Goal: Check status: Check status

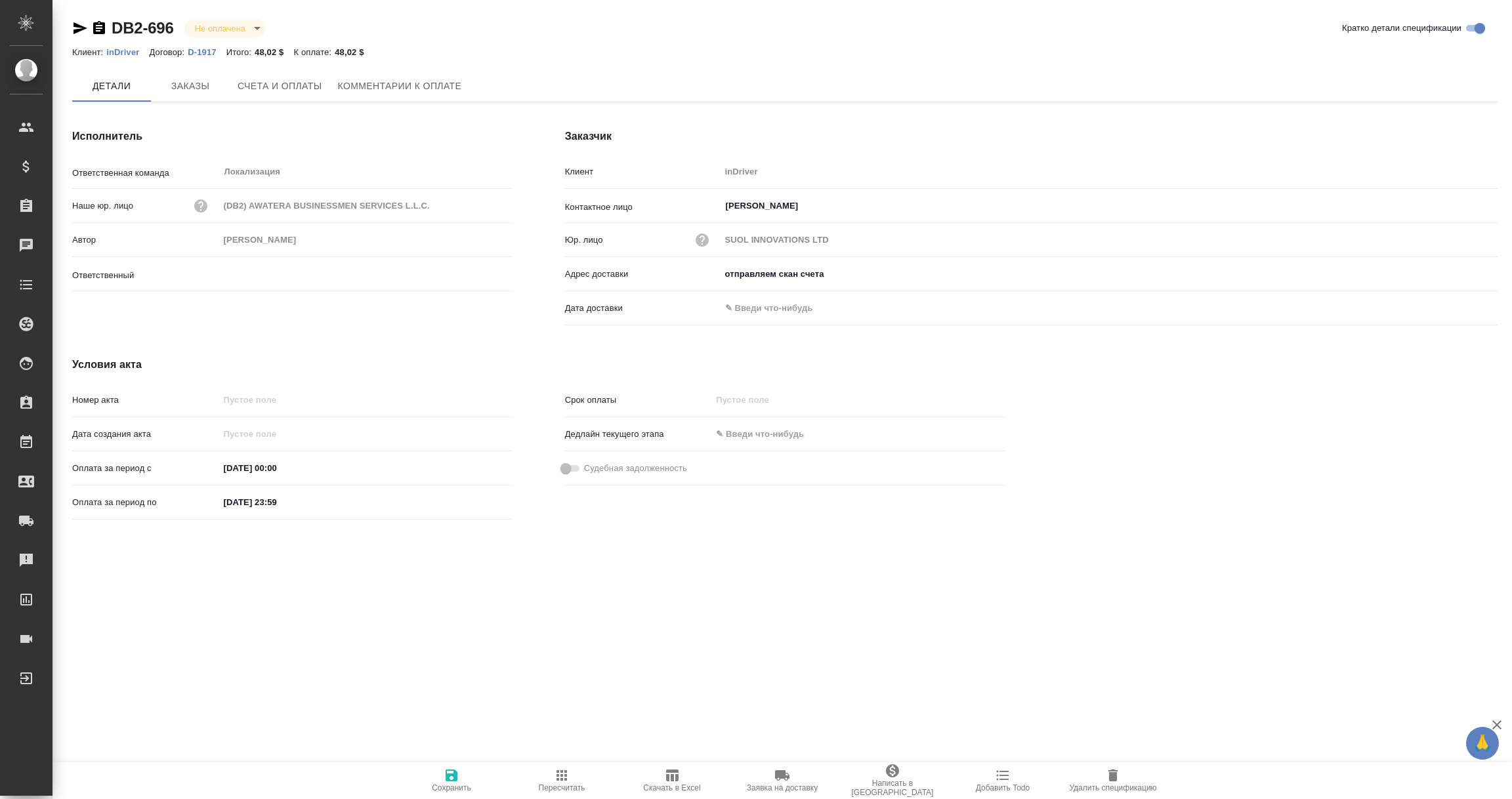
type input "Третьякова Ольга"
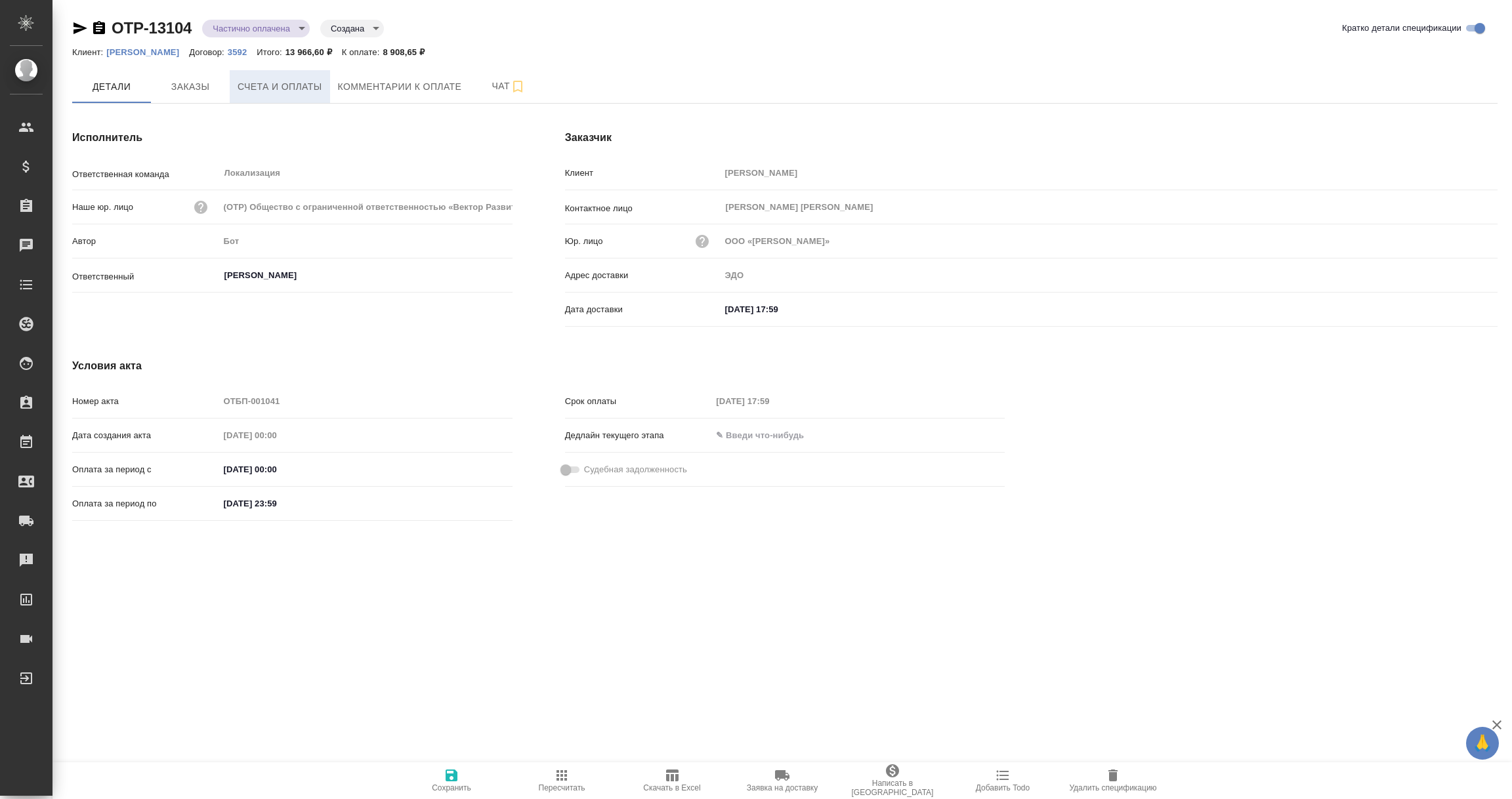
click at [293, 80] on span "Счета и оплаты" at bounding box center [279, 87] width 85 height 16
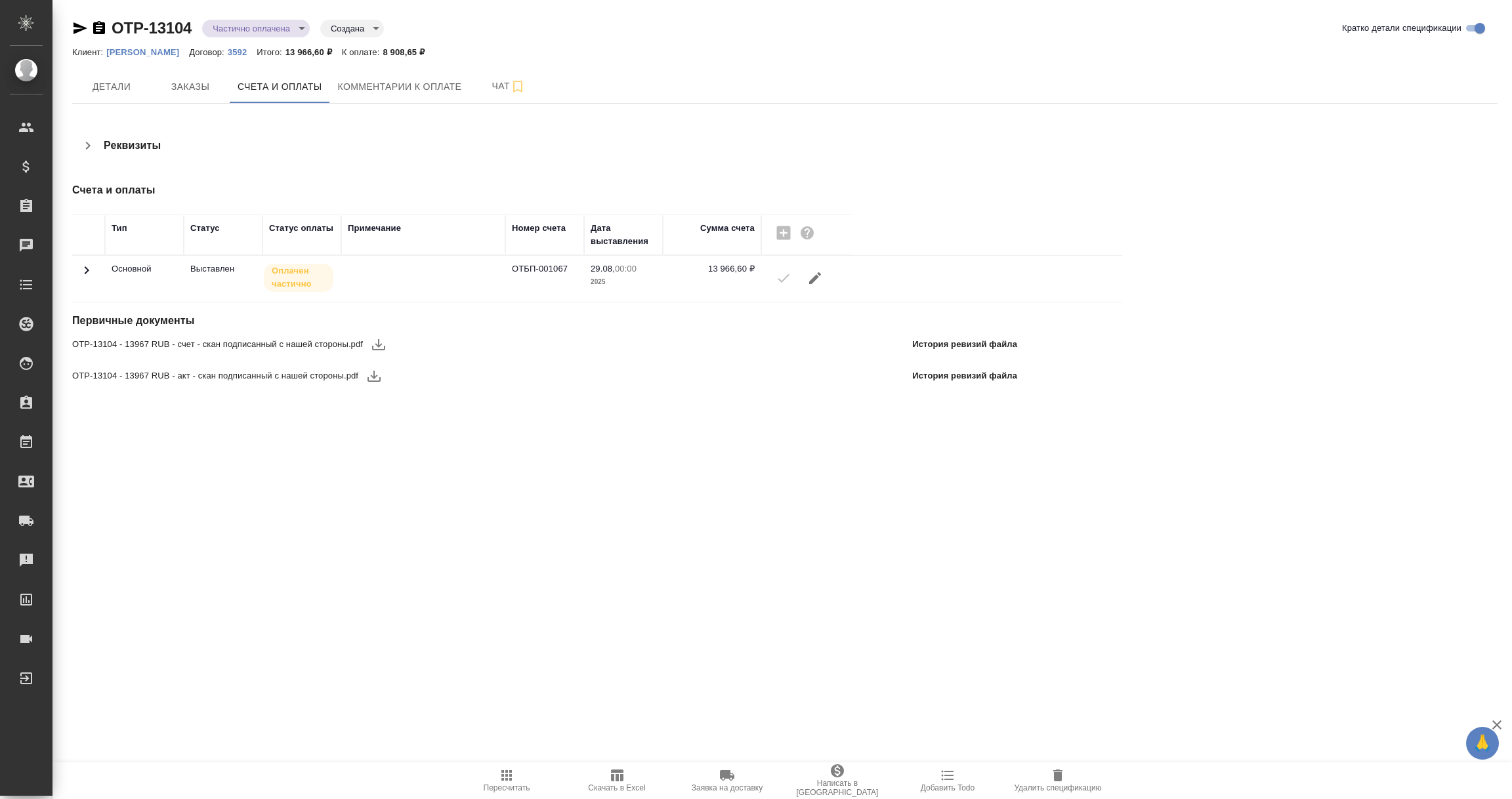
click at [82, 269] on icon at bounding box center [87, 270] width 16 height 16
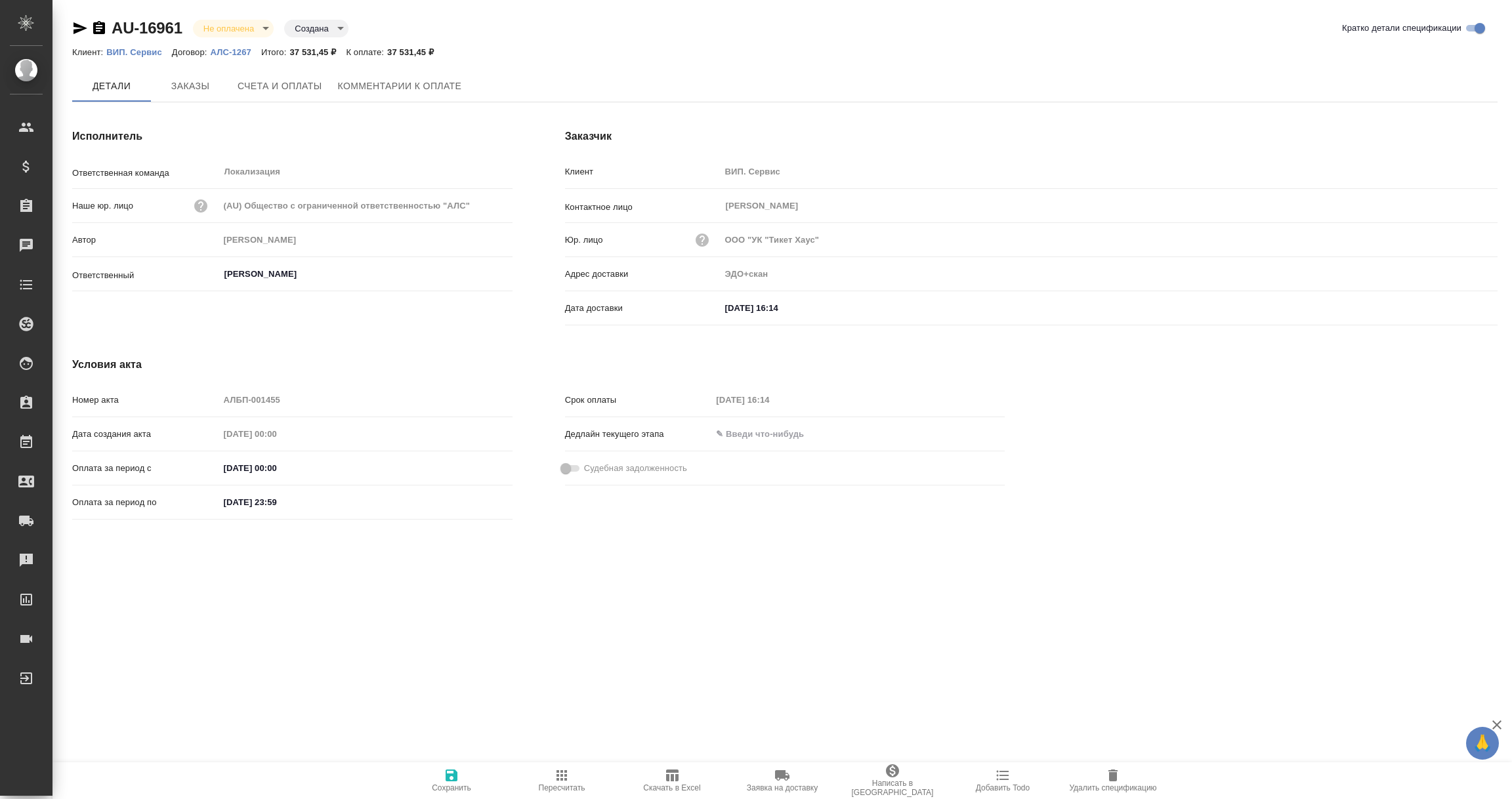
click at [275, 80] on span "Счета и оплаты" at bounding box center [279, 86] width 85 height 16
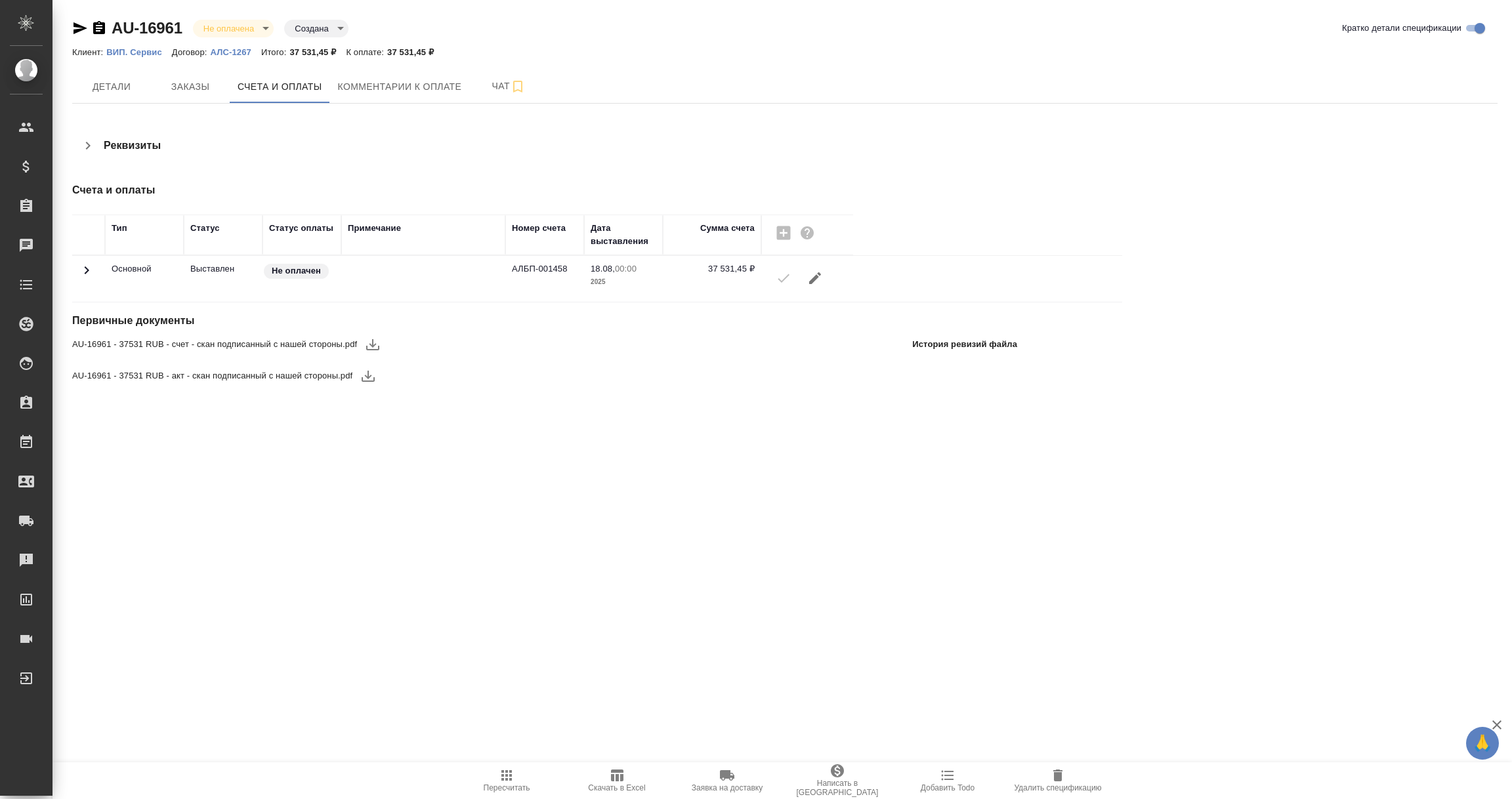
click at [372, 345] on icon "button" at bounding box center [373, 345] width 13 height 11
click at [365, 378] on icon "button" at bounding box center [368, 376] width 16 height 16
click at [97, 27] on icon "button" at bounding box center [99, 28] width 16 height 16
click at [371, 97] on button "Комментарии к оплате" at bounding box center [400, 87] width 140 height 33
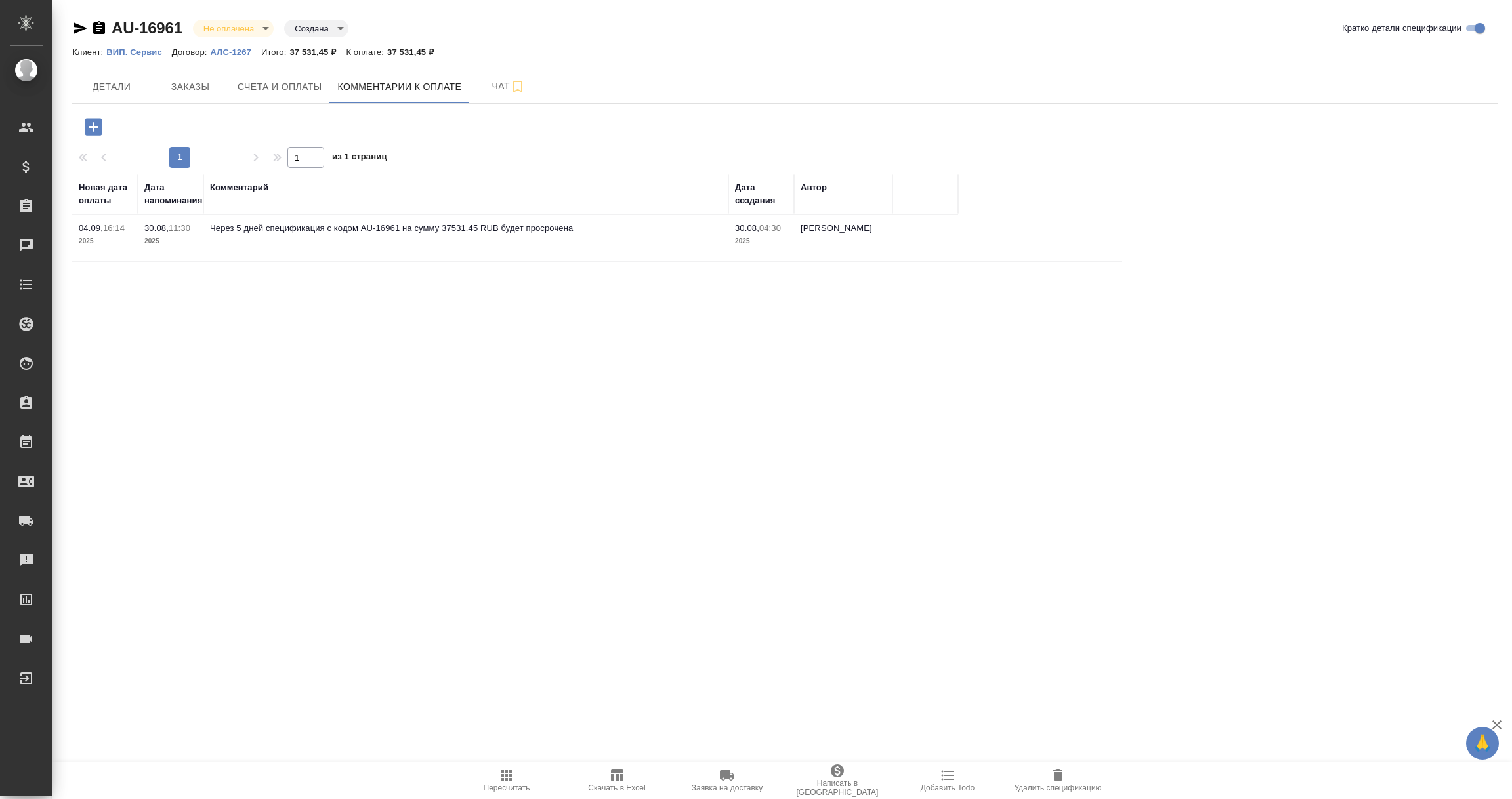
click at [96, 124] on icon "button" at bounding box center [93, 127] width 17 height 17
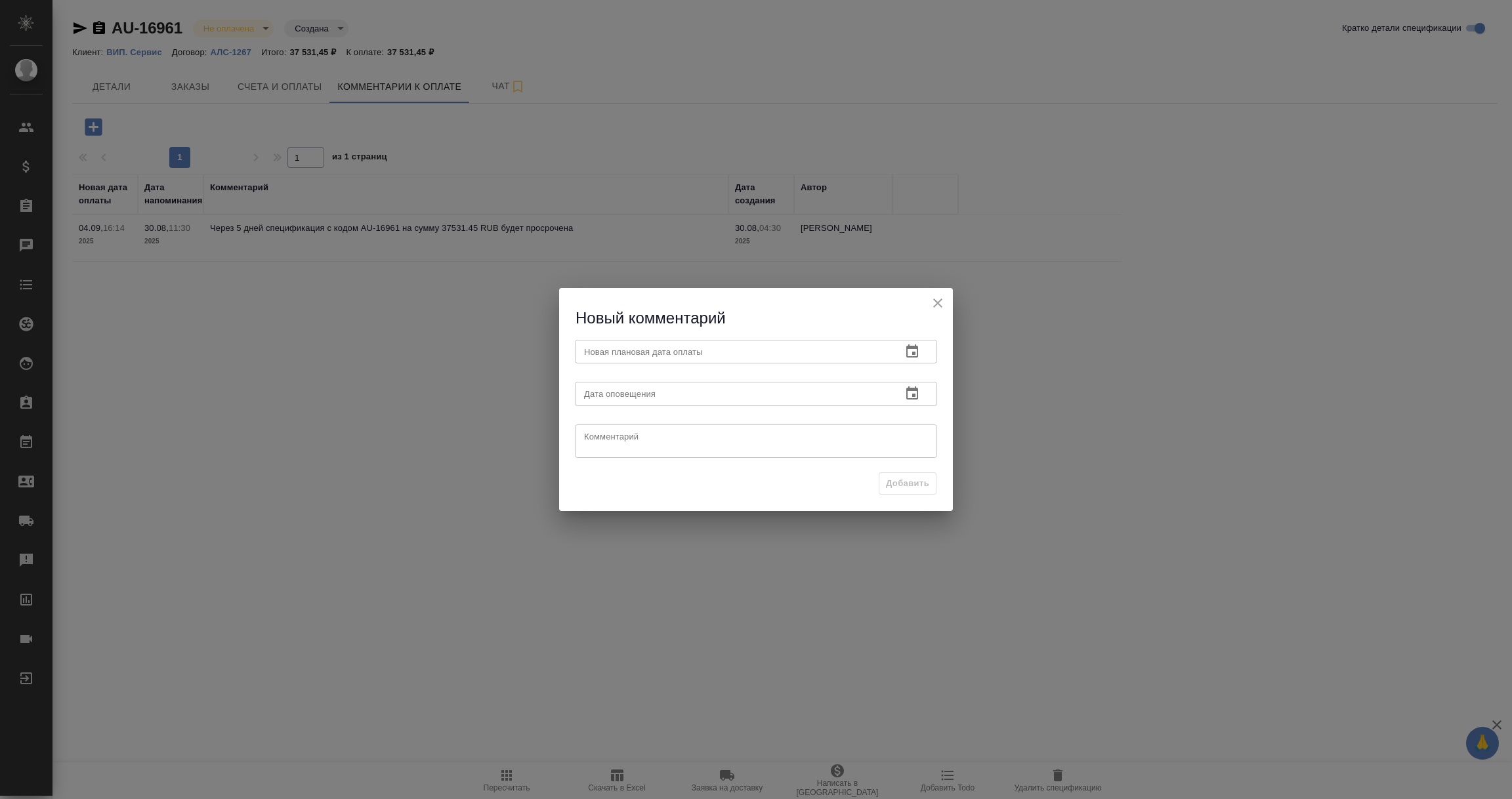
click at [918, 348] on icon "button" at bounding box center [912, 351] width 16 height 16
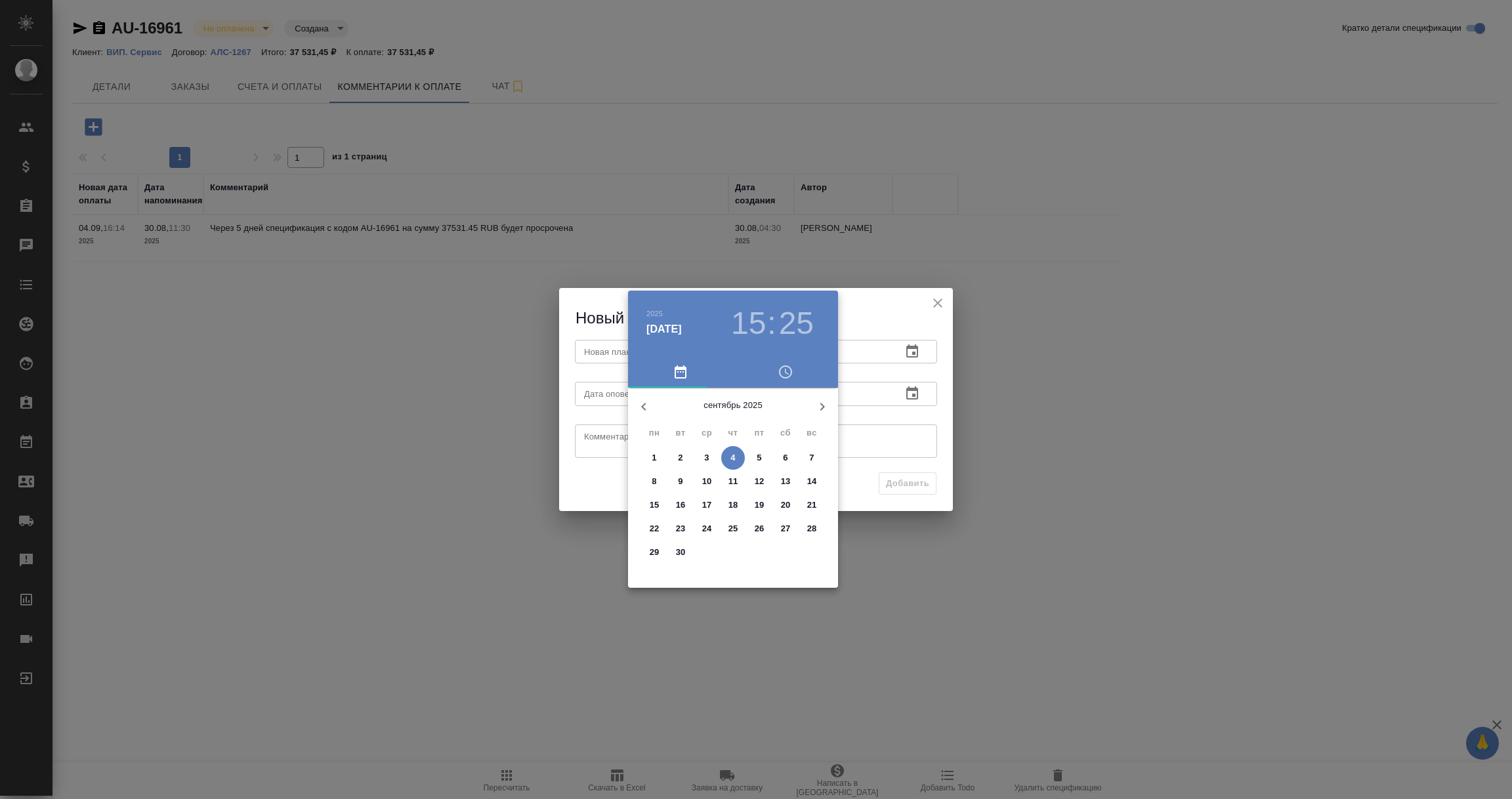
click at [651, 478] on p "8" at bounding box center [654, 481] width 4 height 13
type input "08.09.2025 15:25"
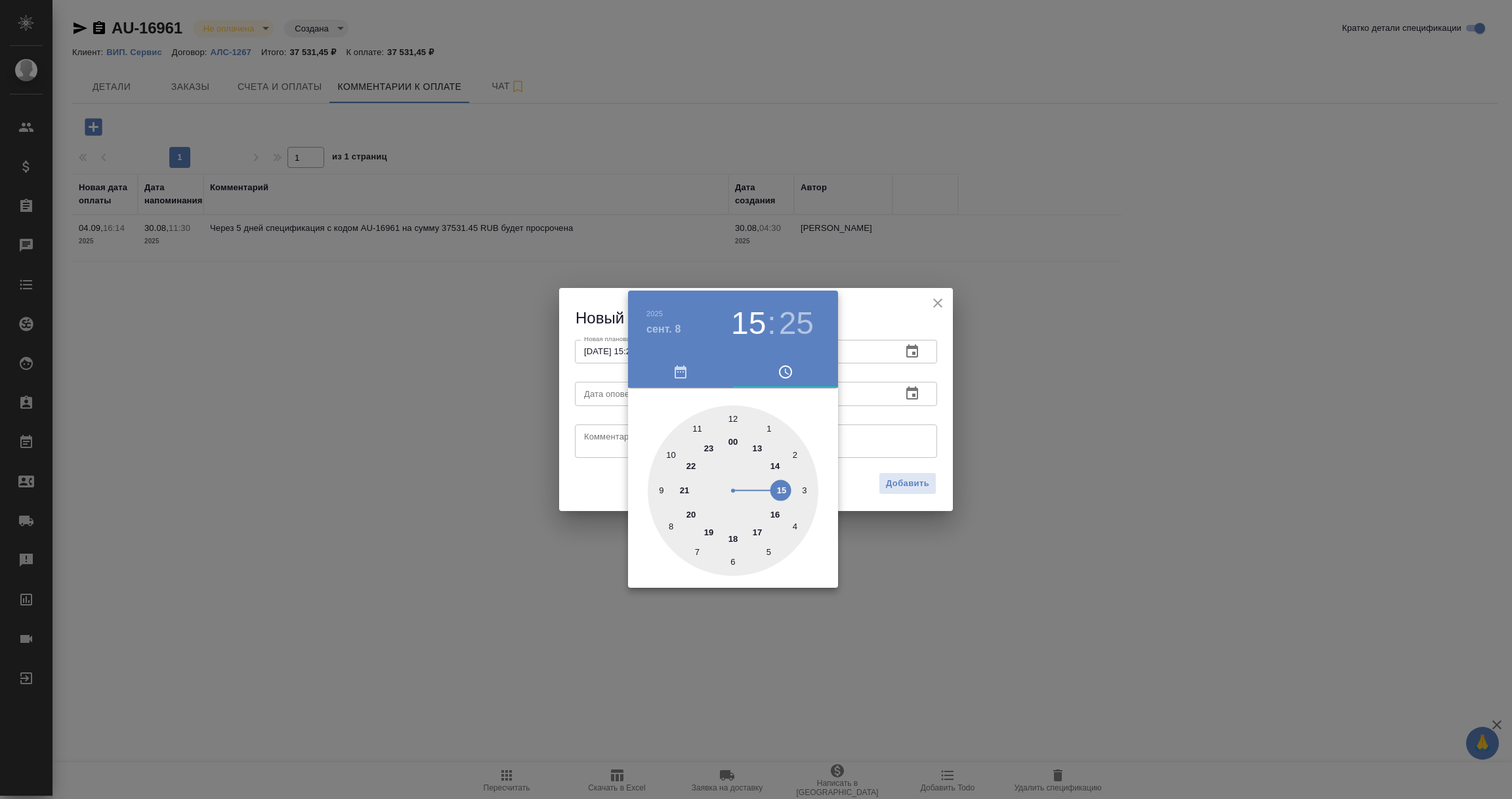
click at [910, 409] on div at bounding box center [756, 400] width 1512 height 799
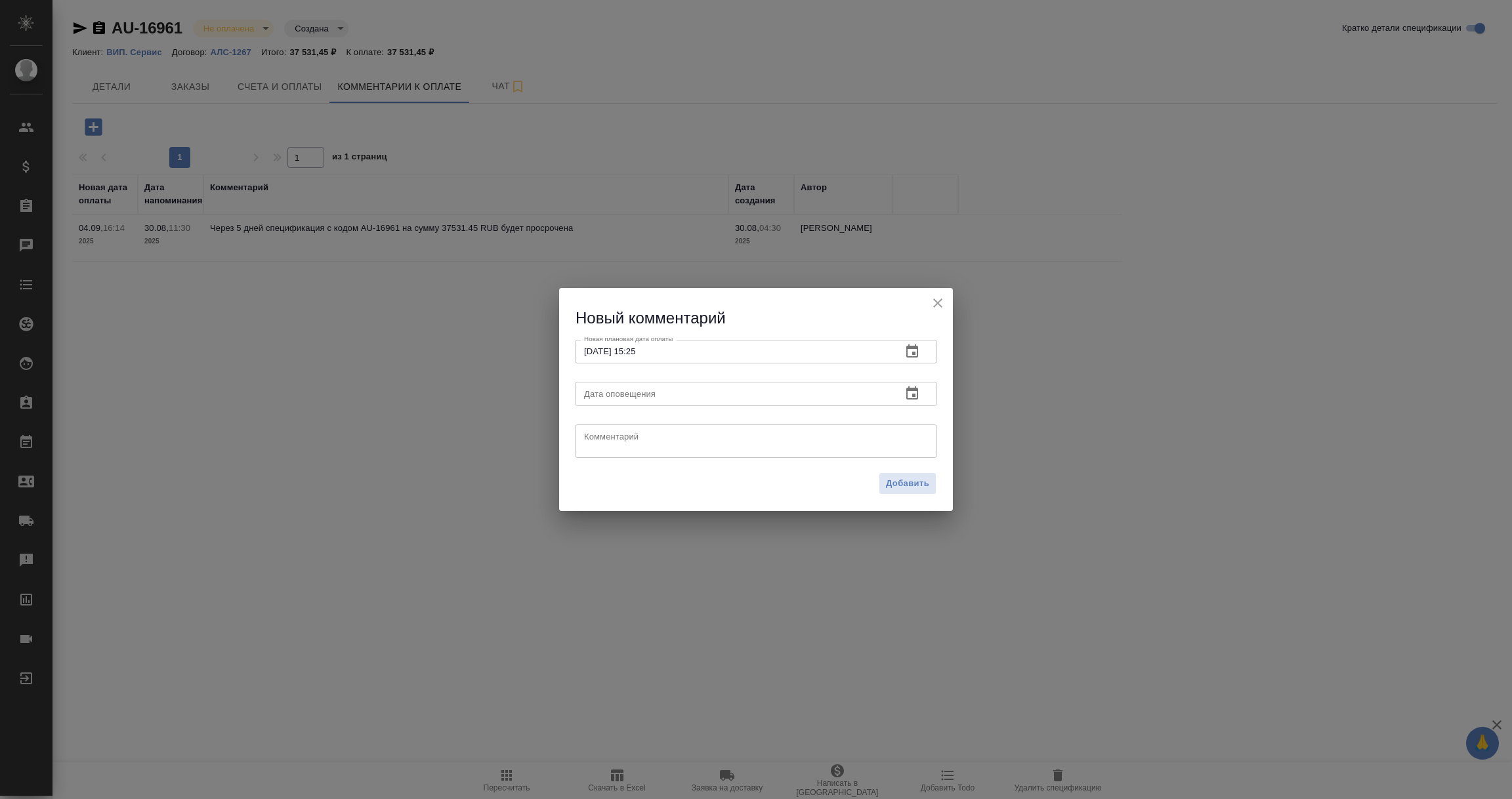
click at [911, 397] on icon "button" at bounding box center [912, 393] width 16 height 16
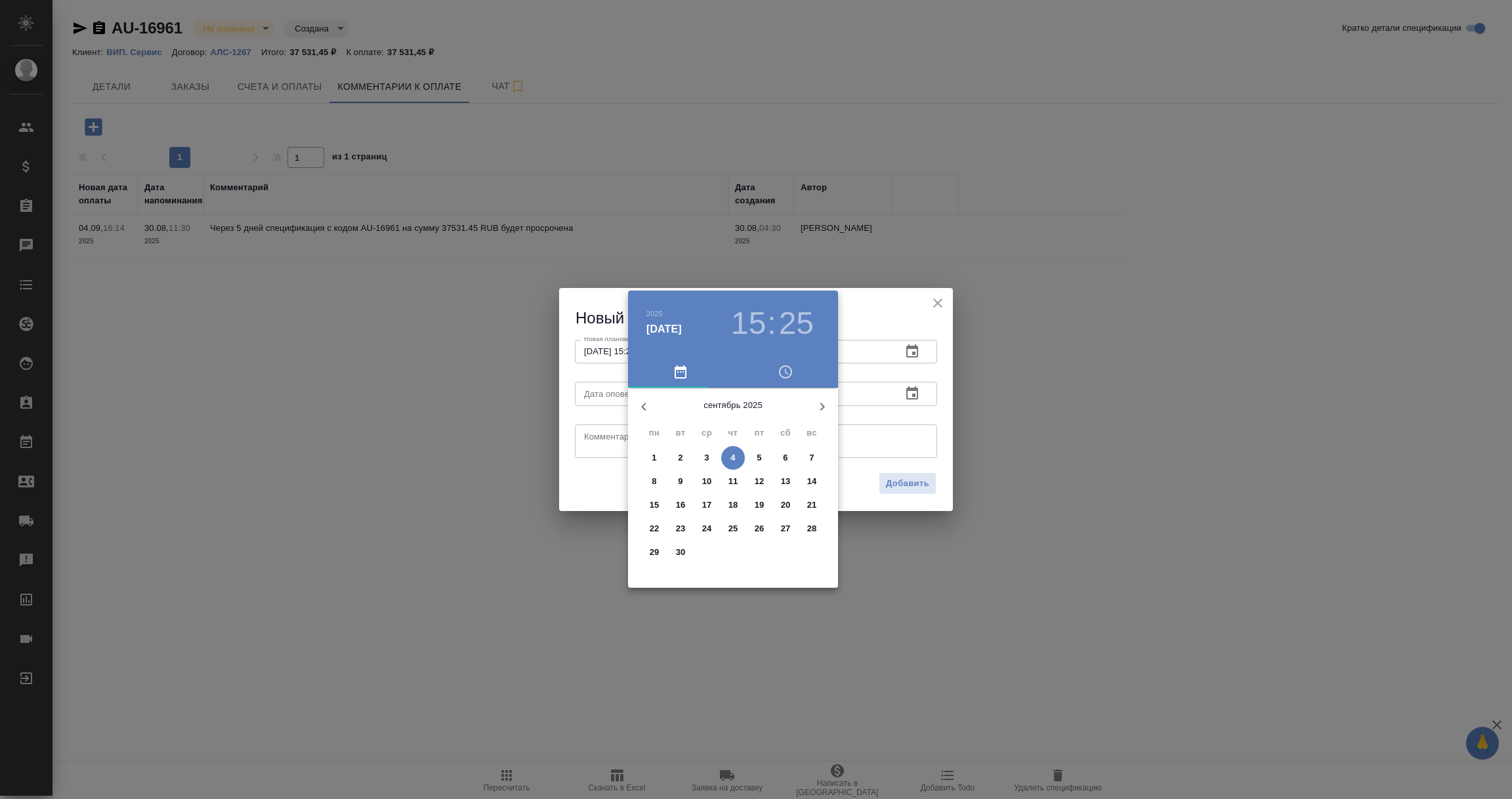
click at [731, 462] on p "4" at bounding box center [733, 458] width 4 height 13
type input "04.09.2025 15:25"
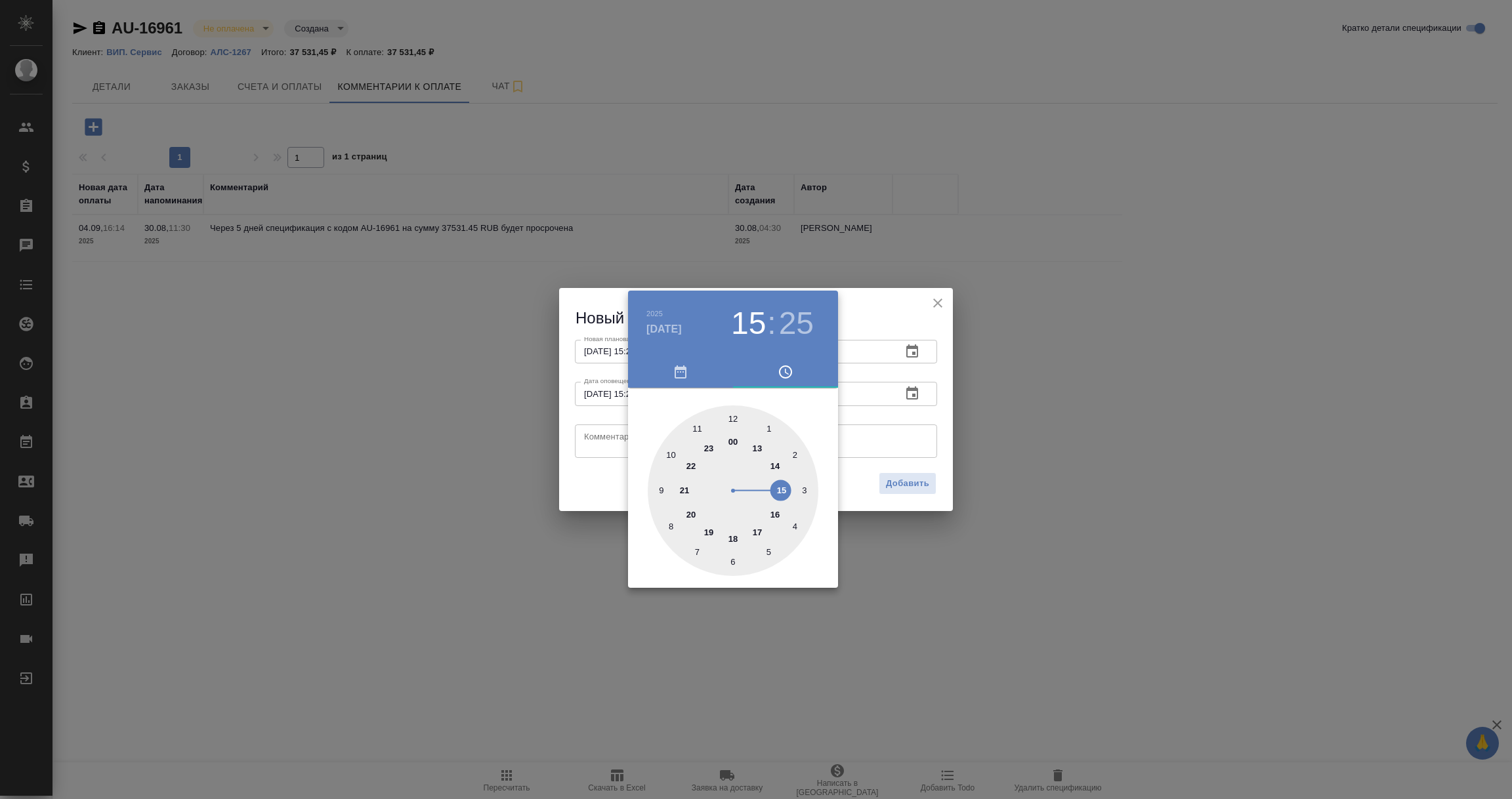
click at [605, 434] on div at bounding box center [756, 400] width 1512 height 799
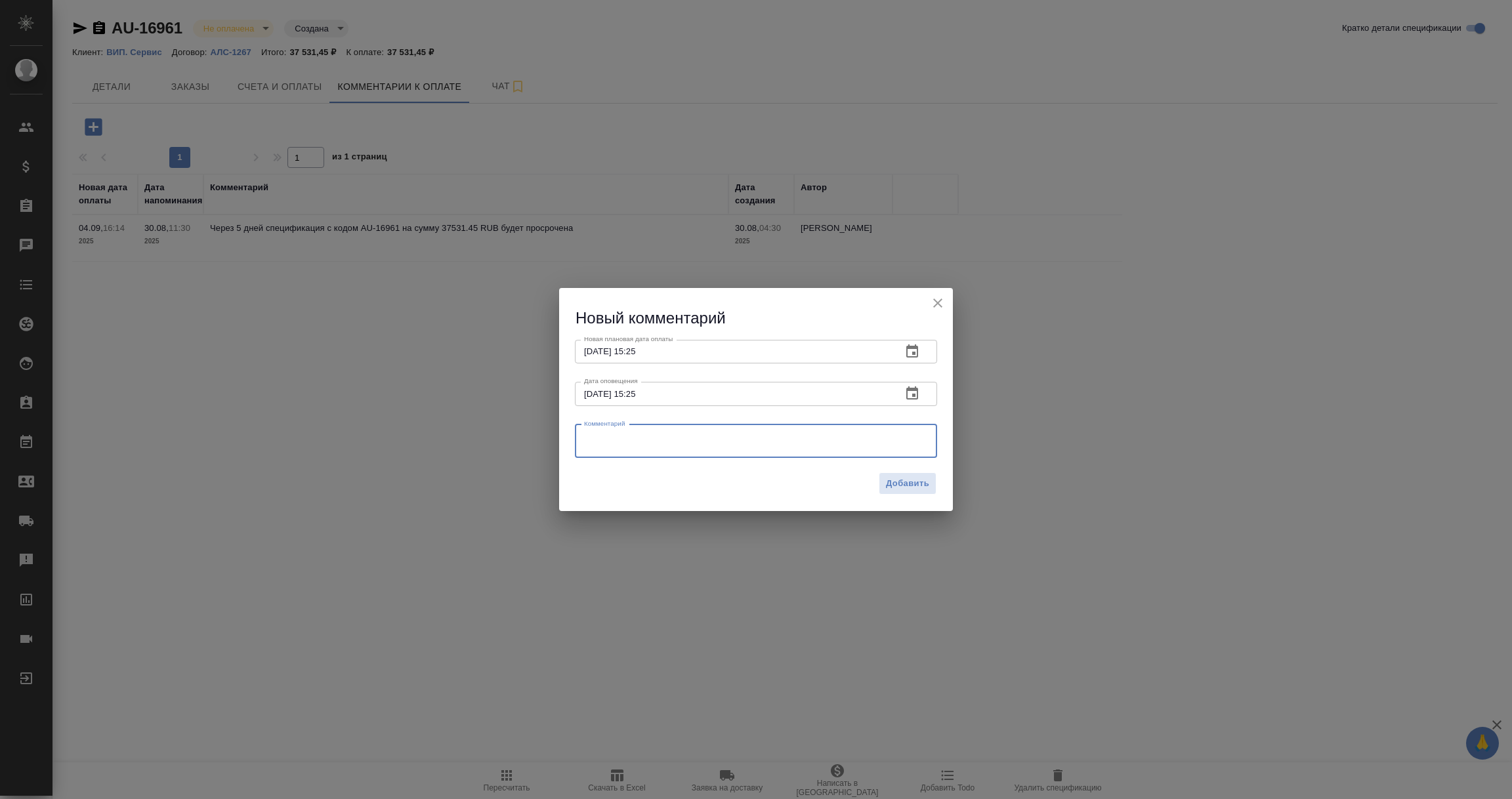
click at [605, 434] on textarea at bounding box center [755, 441] width 344 height 20
type textarea "Уточняю у клиента об оплате."
click at [903, 478] on span "Добавить" at bounding box center [907, 483] width 43 height 15
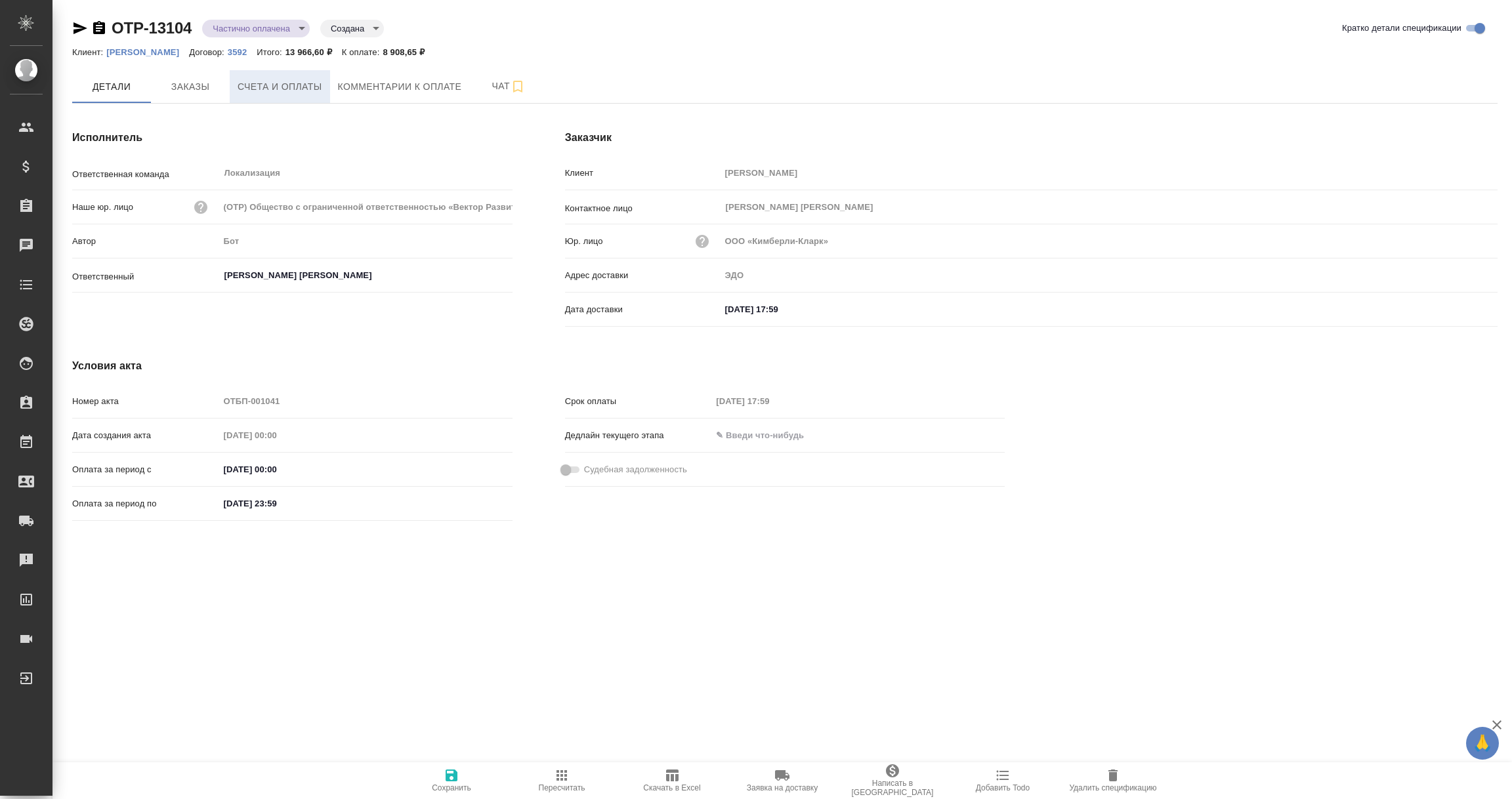
click at [270, 81] on span "Счета и оплаты" at bounding box center [279, 87] width 85 height 16
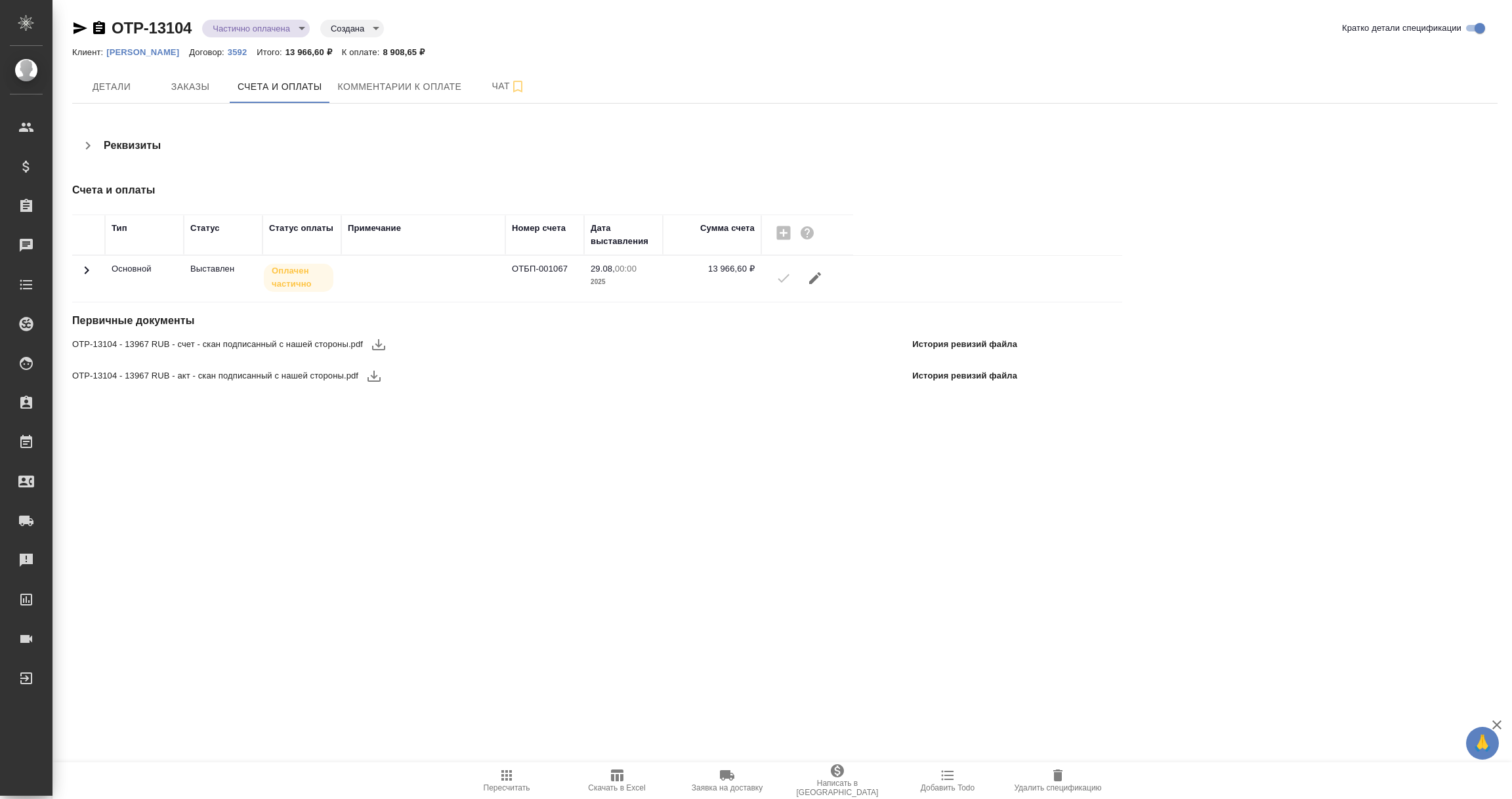
click at [89, 272] on icon at bounding box center [87, 270] width 16 height 16
click at [94, 271] on td at bounding box center [88, 279] width 33 height 46
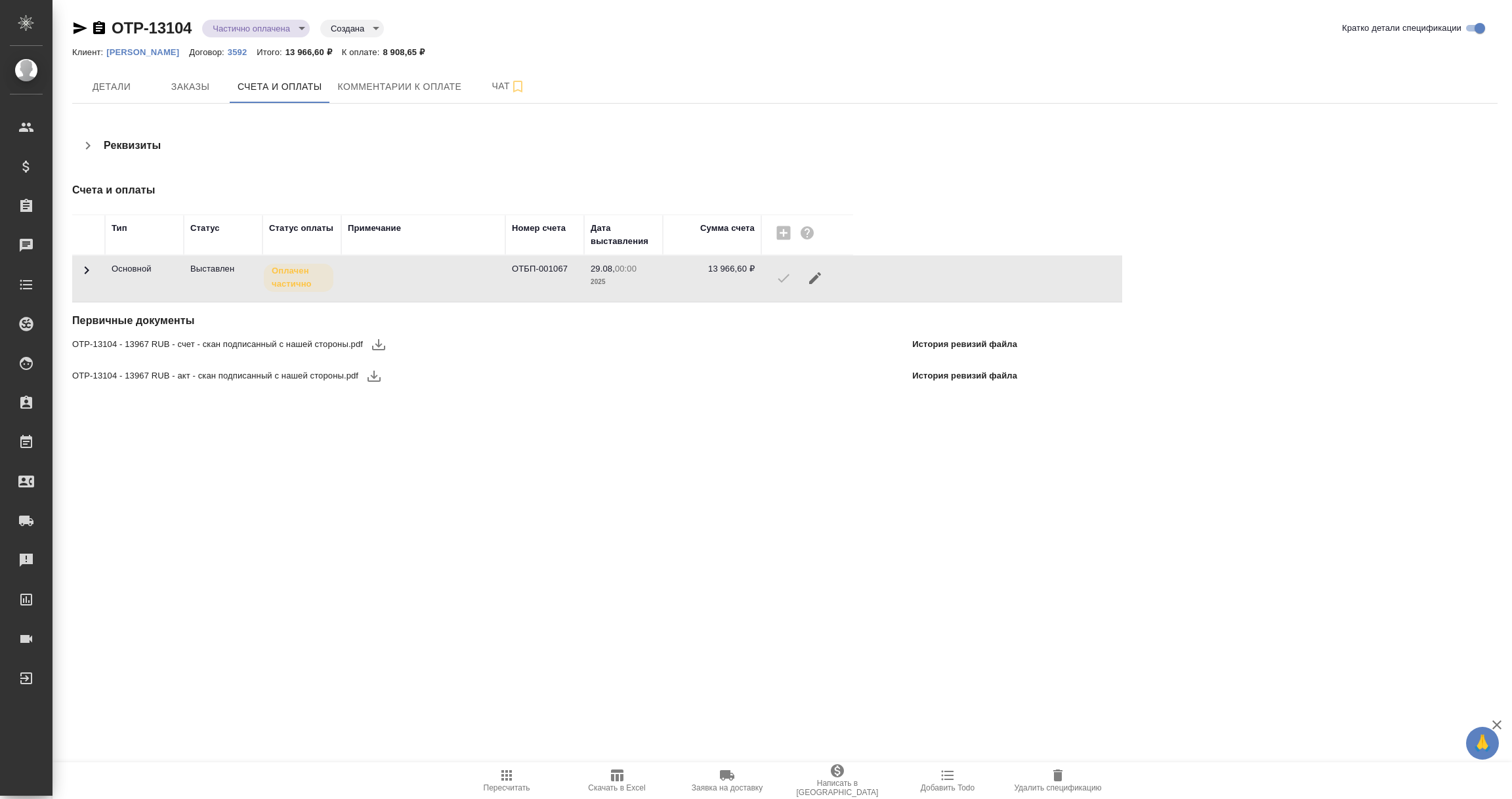
click at [88, 271] on icon at bounding box center [87, 270] width 4 height 8
